Goal: Find specific page/section: Find specific page/section

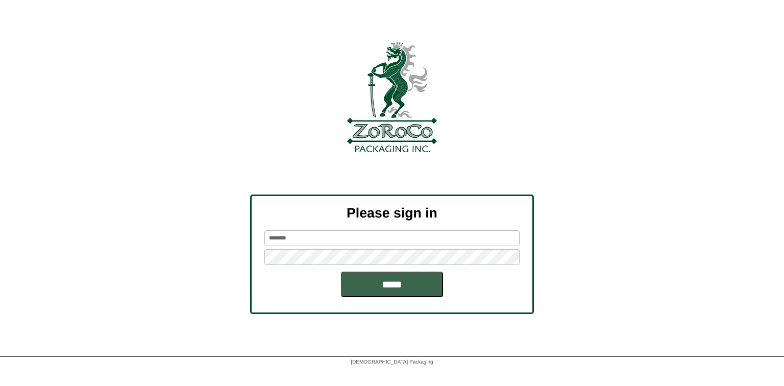
click at [341, 272] on input "*****" at bounding box center [392, 285] width 102 height 26
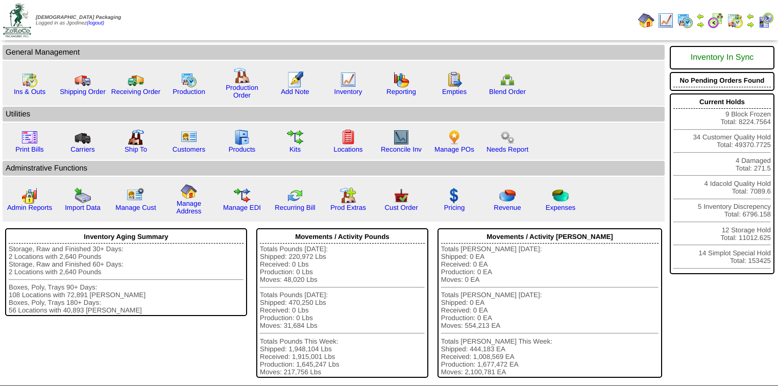
click at [752, 23] on img at bounding box center [751, 24] width 8 height 8
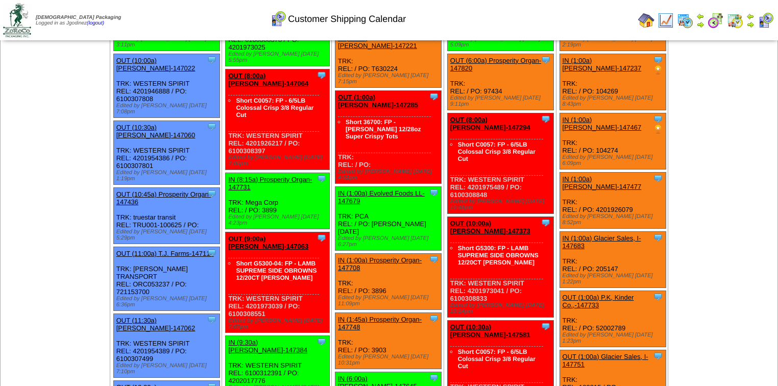
scroll to position [2360, 0]
